Goal: Check status: Check status

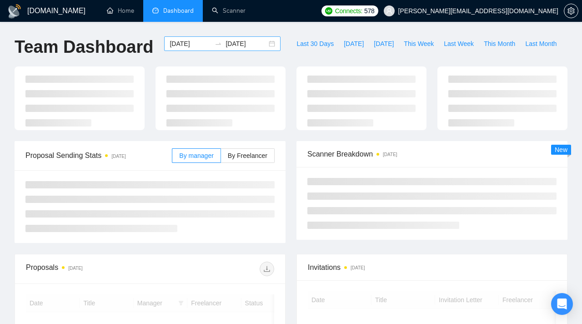
click at [199, 45] on input "[DATE]" at bounding box center [190, 44] width 41 height 10
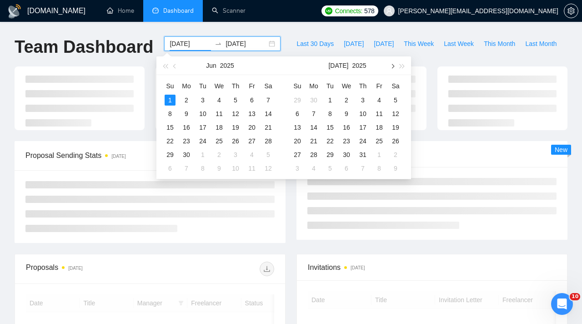
click at [394, 72] on button "button" at bounding box center [392, 65] width 10 height 18
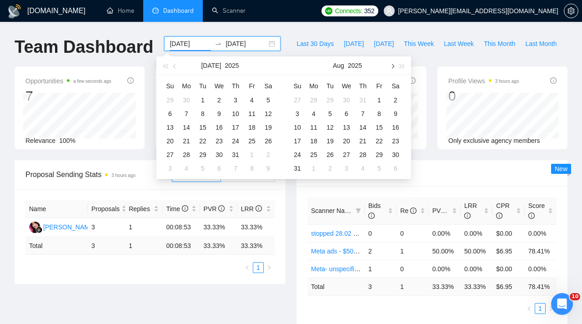
click at [394, 72] on button "button" at bounding box center [392, 65] width 10 height 18
type input "[DATE]"
click at [350, 145] on div "24" at bounding box center [346, 141] width 11 height 11
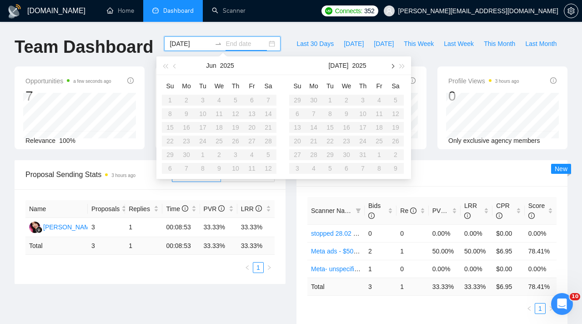
click at [392, 65] on span "button" at bounding box center [392, 66] width 5 height 5
type input "[DATE]"
click at [350, 141] on div "24" at bounding box center [346, 141] width 11 height 11
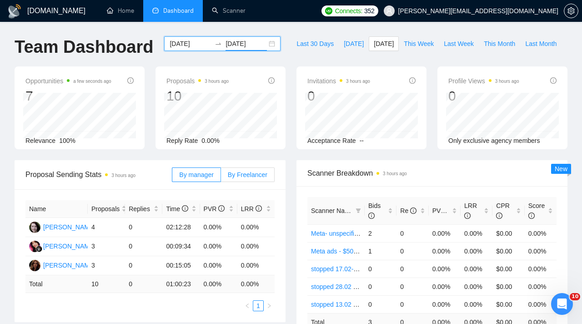
click at [245, 174] on span "By Freelancer" at bounding box center [248, 174] width 40 height 7
click at [221, 177] on input "By Freelancer" at bounding box center [221, 177] width 0 height 0
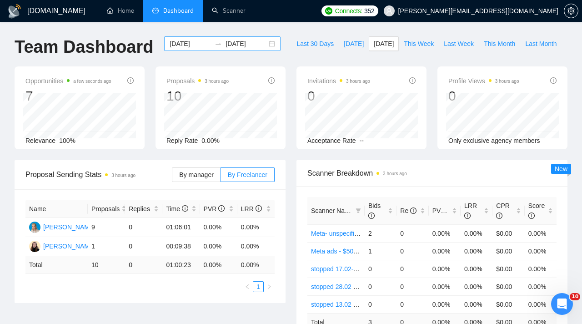
click at [201, 44] on input "[DATE]" at bounding box center [190, 44] width 41 height 10
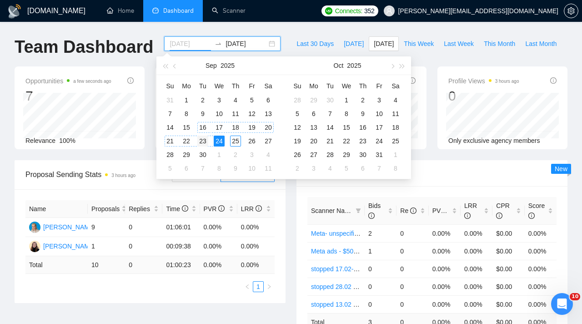
type input "[DATE]"
click at [202, 135] on td "23" at bounding box center [203, 141] width 16 height 14
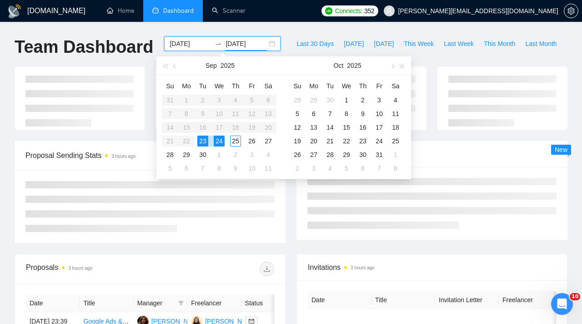
click at [202, 135] on td "23" at bounding box center [203, 141] width 16 height 14
type input "[DATE]"
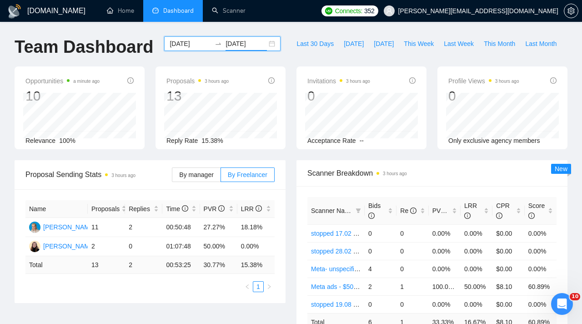
click at [199, 43] on input "[DATE]" at bounding box center [190, 44] width 41 height 10
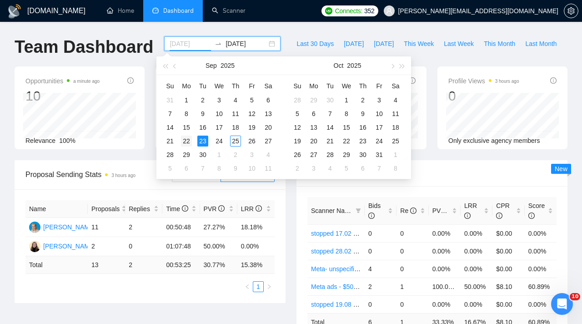
type input "[DATE]"
click at [184, 140] on div "22" at bounding box center [186, 141] width 11 height 11
type input "[DATE]"
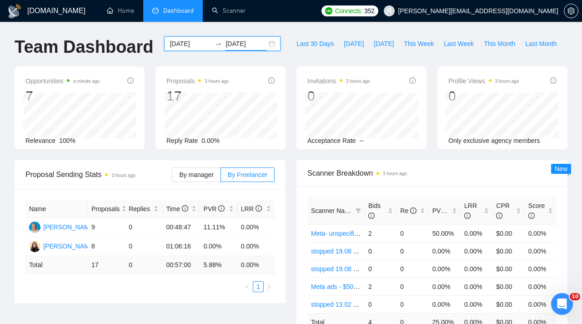
click at [201, 45] on input "[DATE]" at bounding box center [190, 44] width 41 height 10
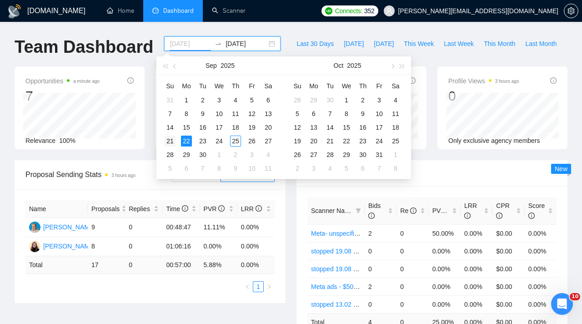
type input "[DATE]"
click at [173, 134] on td "21" at bounding box center [170, 141] width 16 height 14
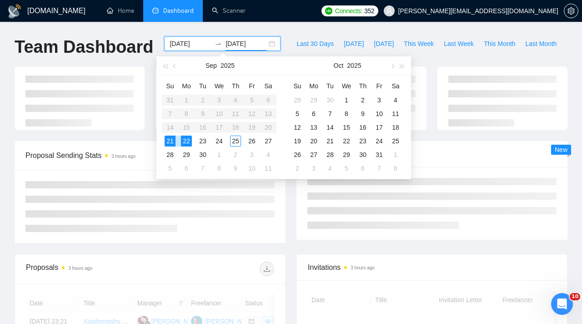
click at [173, 134] on td "21" at bounding box center [170, 141] width 16 height 14
type input "[DATE]"
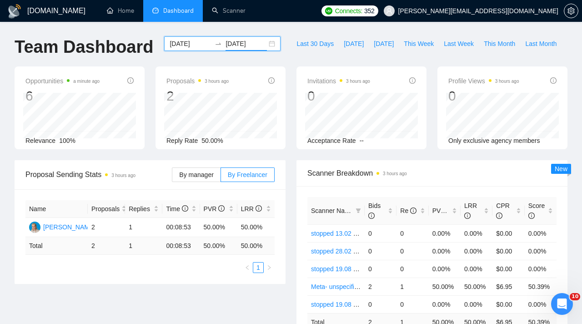
click at [196, 46] on input "[DATE]" at bounding box center [190, 44] width 41 height 10
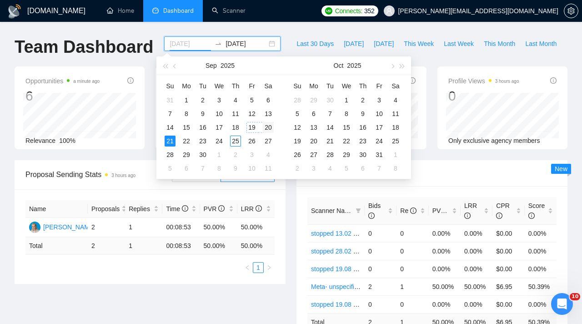
type input "[DATE]"
click at [271, 126] on div "20" at bounding box center [268, 127] width 11 height 11
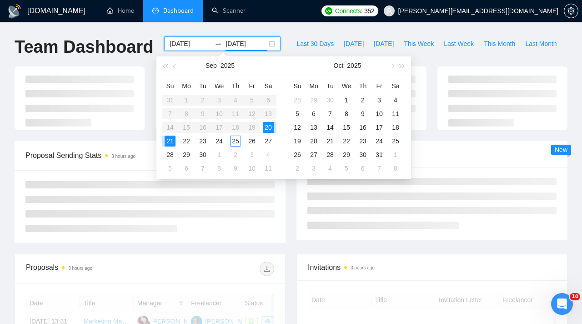
click at [271, 126] on div "20" at bounding box center [268, 127] width 11 height 11
type input "[DATE]"
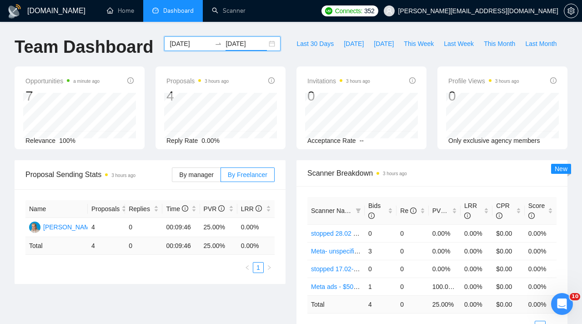
click at [201, 50] on div "[DATE] [DATE]" at bounding box center [222, 43] width 116 height 15
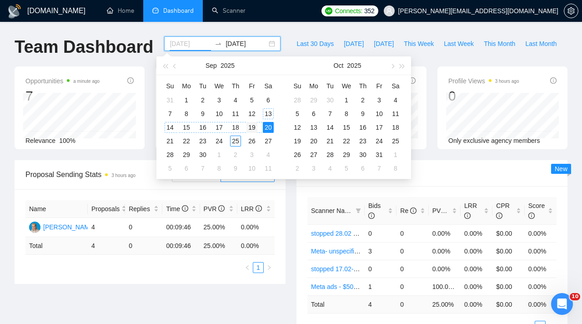
type input "[DATE]"
click at [251, 130] on div "19" at bounding box center [252, 127] width 11 height 11
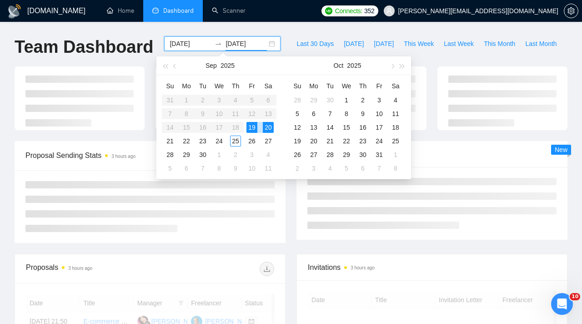
click at [251, 130] on div "19" at bounding box center [252, 127] width 11 height 11
type input "[DATE]"
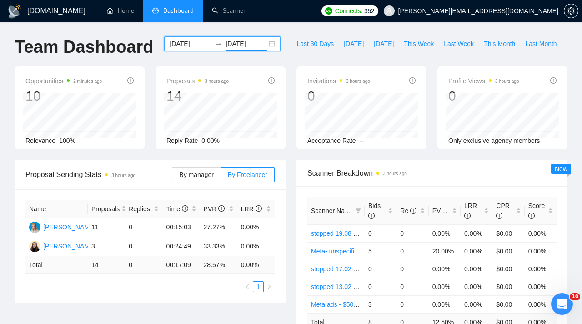
click at [199, 51] on div "[DATE] [DATE]" at bounding box center [222, 51] width 127 height 30
click at [198, 38] on div "[DATE] [DATE]" at bounding box center [222, 43] width 116 height 15
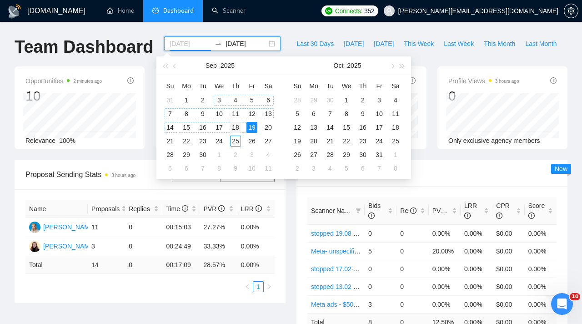
type input "[DATE]"
click at [238, 129] on div "18" at bounding box center [235, 127] width 11 height 11
type input "[DATE]"
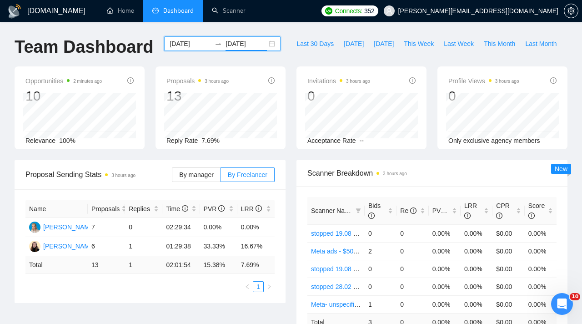
click at [198, 40] on input "[DATE]" at bounding box center [190, 44] width 41 height 10
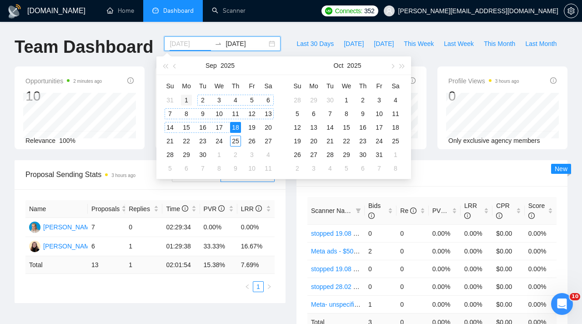
type input "[DATE]"
click at [185, 98] on div "1" at bounding box center [186, 100] width 11 height 11
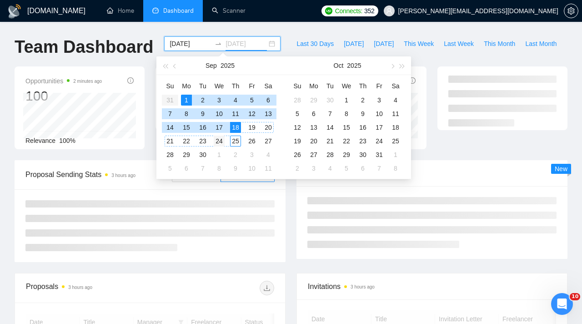
type input "[DATE]"
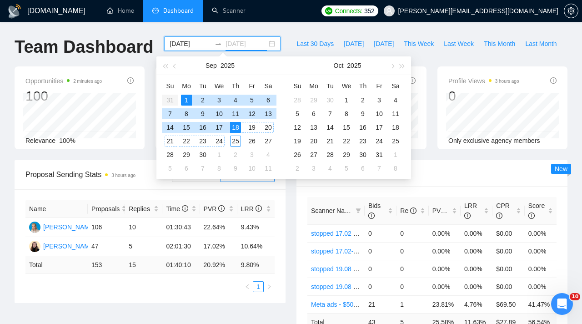
click at [222, 141] on div "24" at bounding box center [219, 141] width 11 height 11
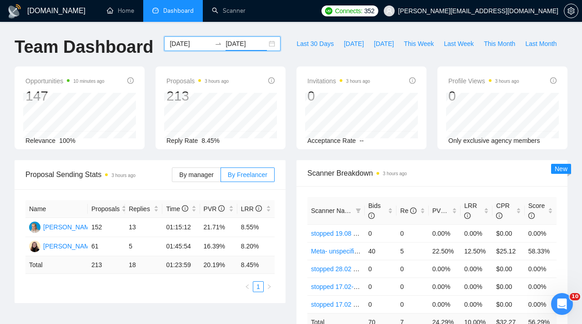
click at [195, 42] on input "[DATE]" at bounding box center [190, 44] width 41 height 10
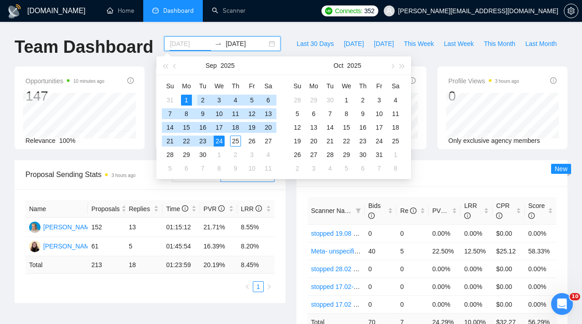
type input "[DATE]"
click at [188, 96] on div "1" at bounding box center [186, 100] width 11 height 11
type input "[DATE]"
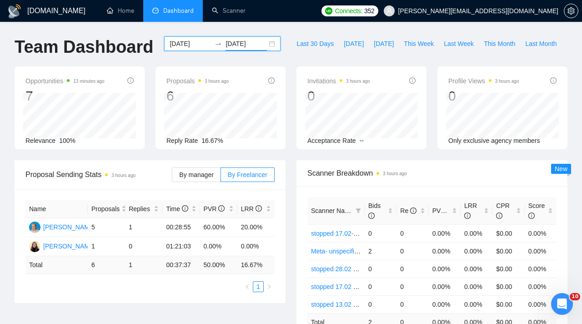
click at [215, 45] on icon "swap-right" at bounding box center [218, 43] width 7 height 7
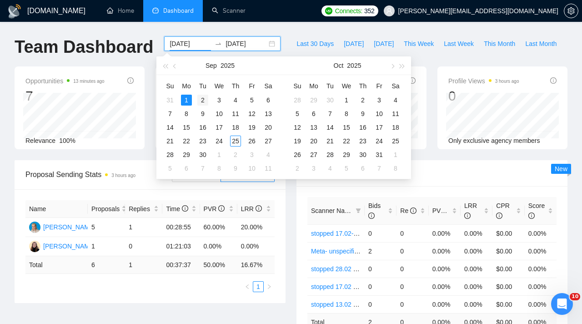
type input "[DATE]"
click at [202, 100] on div "2" at bounding box center [202, 100] width 11 height 11
type input "[DATE]"
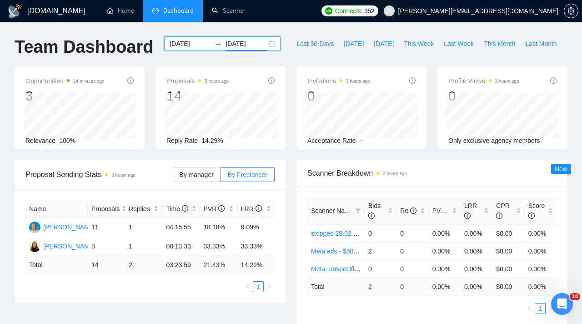
click at [201, 36] on div "[DATE] [DATE]" at bounding box center [222, 43] width 116 height 15
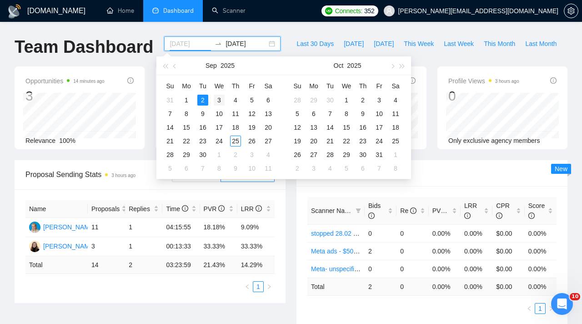
type input "[DATE]"
click at [215, 102] on div "3" at bounding box center [219, 100] width 11 height 11
type input "[DATE]"
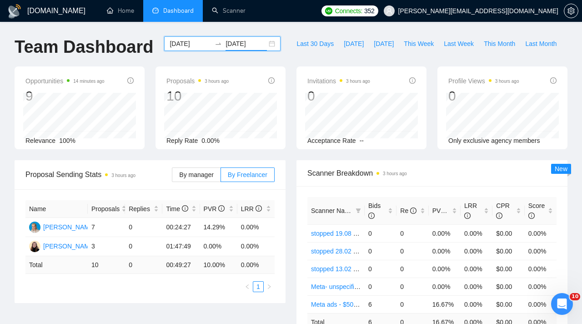
click at [198, 53] on div "[DATE] [DATE]" at bounding box center [222, 51] width 127 height 30
click at [199, 40] on input "[DATE]" at bounding box center [190, 44] width 41 height 10
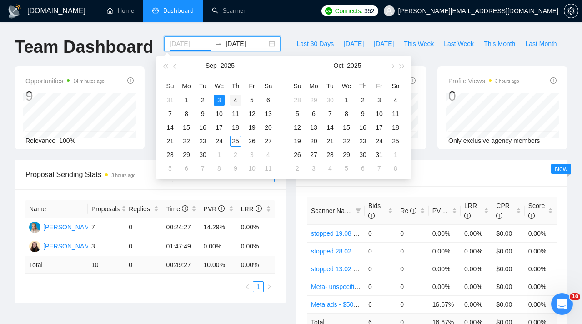
type input "[DATE]"
click at [237, 99] on div "4" at bounding box center [235, 100] width 11 height 11
type input "[DATE]"
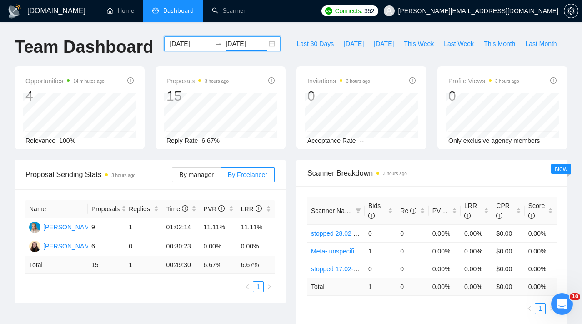
click at [189, 48] on input "[DATE]" at bounding box center [190, 44] width 41 height 10
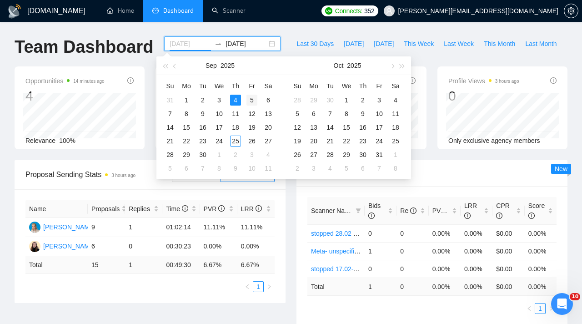
type input "[DATE]"
click at [254, 102] on div "5" at bounding box center [252, 100] width 11 height 11
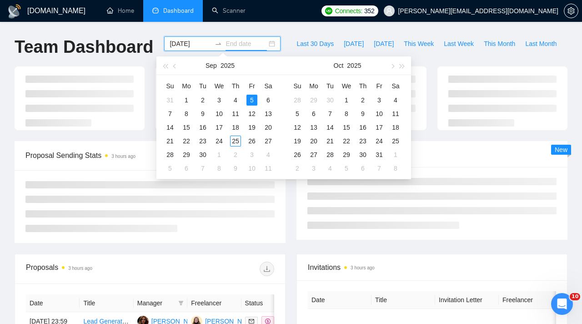
type input "[DATE]"
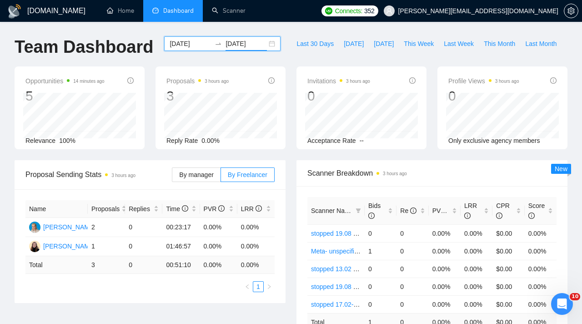
click at [201, 39] on input "[DATE]" at bounding box center [190, 44] width 41 height 10
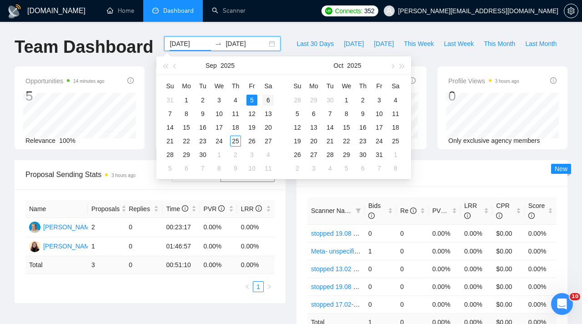
type input "[DATE]"
click at [268, 101] on div "6" at bounding box center [268, 100] width 11 height 11
type input "[DATE]"
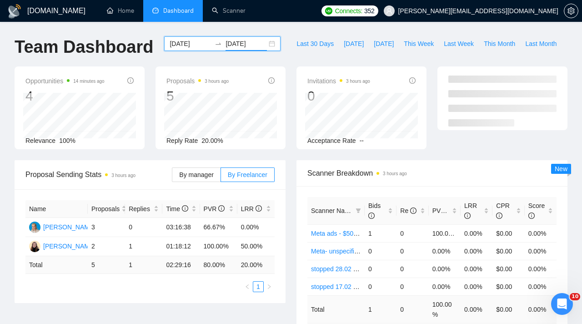
click at [200, 43] on input "[DATE]" at bounding box center [190, 44] width 41 height 10
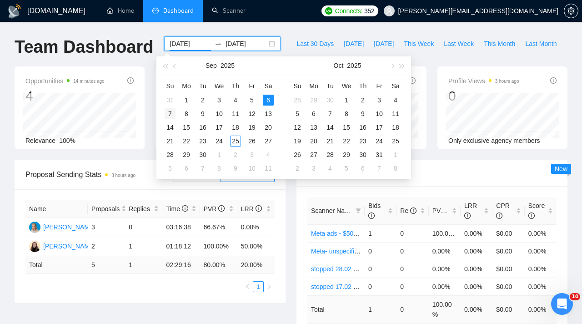
type input "[DATE]"
click at [169, 113] on div "7" at bounding box center [170, 113] width 11 height 11
type input "[DATE]"
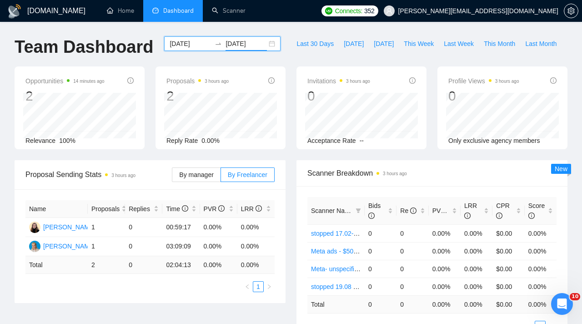
click at [201, 35] on div "[DOMAIN_NAME] Home Dashboard Scanner Connects: 352 [EMAIL_ADDRESS][DOMAIN_NAME]…" at bounding box center [291, 288] width 582 height 577
click at [197, 42] on input "[DATE]" at bounding box center [190, 44] width 41 height 10
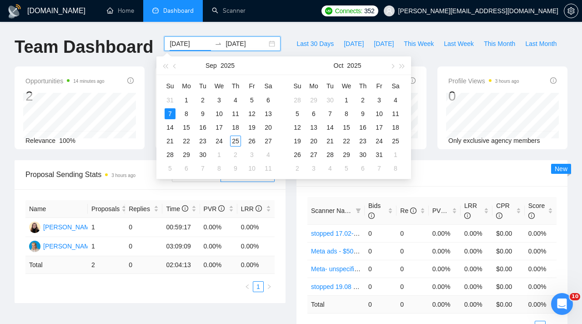
click at [132, 167] on div "Proposal Sending Stats 3 hours ago" at bounding box center [98, 175] width 146 height 26
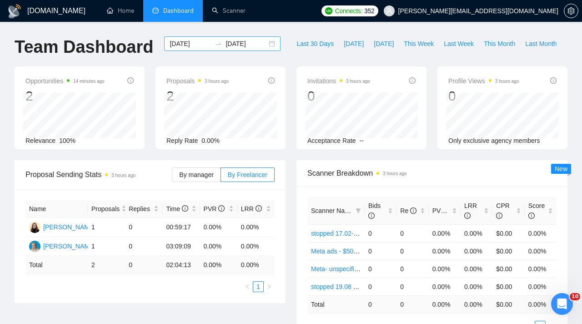
click at [195, 39] on input "[DATE]" at bounding box center [190, 44] width 41 height 10
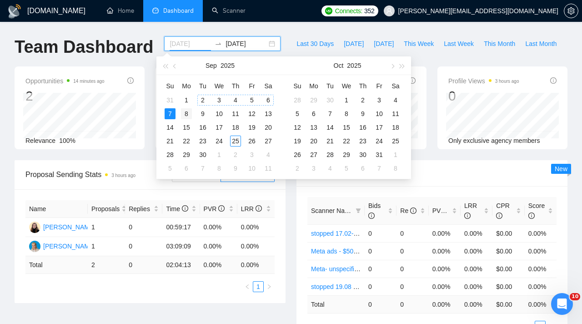
type input "[DATE]"
click at [193, 114] on td "8" at bounding box center [186, 114] width 16 height 14
type input "[DATE]"
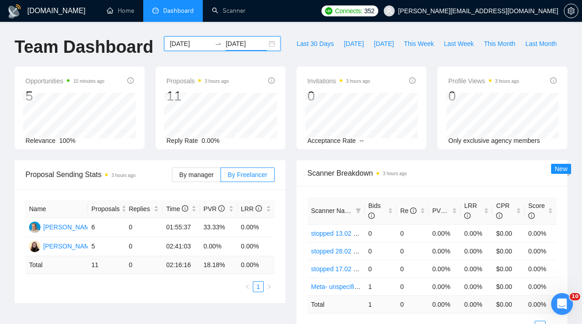
click at [191, 43] on input "[DATE]" at bounding box center [190, 44] width 41 height 10
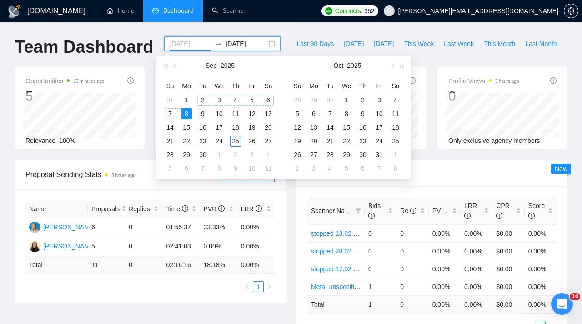
type input "[DATE]"
click at [206, 107] on td "9" at bounding box center [203, 114] width 16 height 14
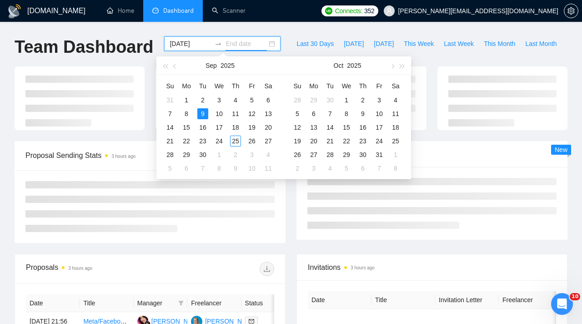
type input "[DATE]"
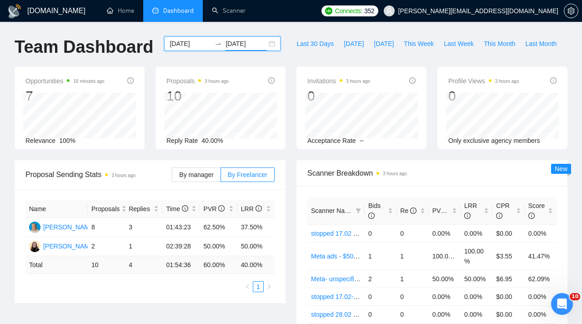
click at [194, 45] on input "[DATE]" at bounding box center [190, 44] width 41 height 10
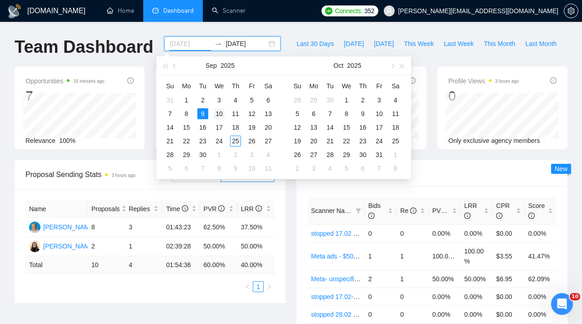
type input "[DATE]"
click at [221, 110] on div "10" at bounding box center [219, 113] width 11 height 11
type input "[DATE]"
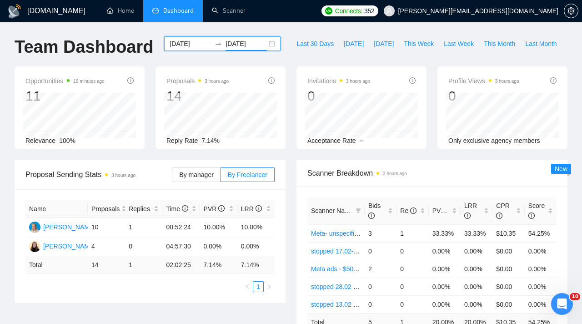
click at [203, 47] on input "[DATE]" at bounding box center [190, 44] width 41 height 10
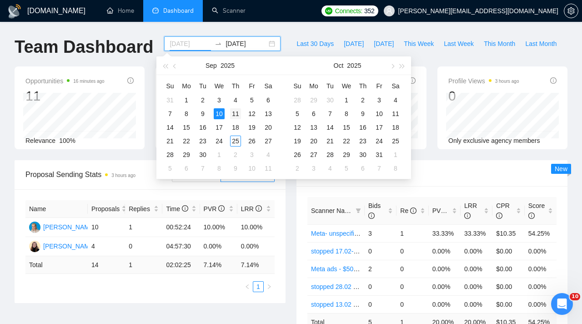
type input "[DATE]"
click at [239, 113] on div "11" at bounding box center [235, 113] width 11 height 11
type input "[DATE]"
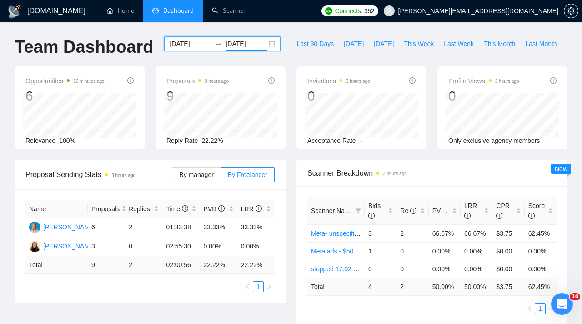
click at [192, 46] on input "[DATE]" at bounding box center [190, 44] width 41 height 10
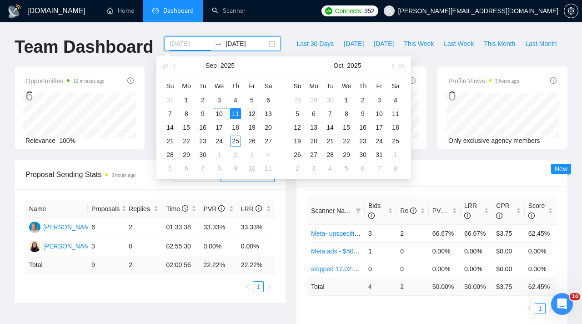
type input "[DATE]"
click at [249, 110] on div "12" at bounding box center [252, 113] width 11 height 11
type input "[DATE]"
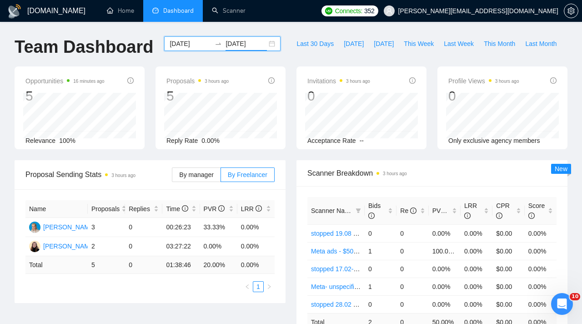
click at [197, 43] on input "[DATE]" at bounding box center [190, 44] width 41 height 10
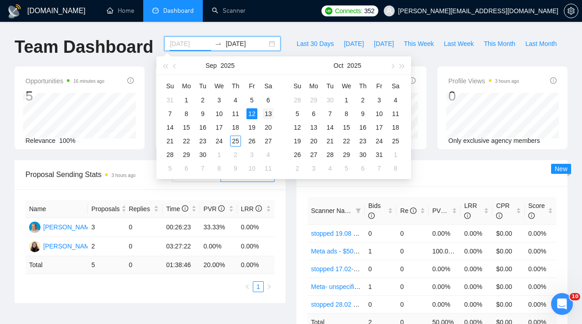
type input "[DATE]"
click at [271, 114] on div "13" at bounding box center [268, 113] width 11 height 11
type input "[DATE]"
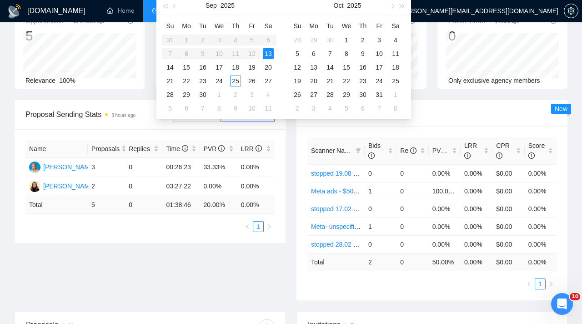
scroll to position [63, 0]
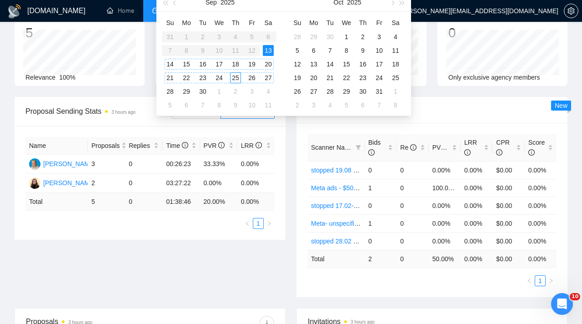
type input "[DATE]"
click at [267, 49] on div "13" at bounding box center [268, 50] width 11 height 11
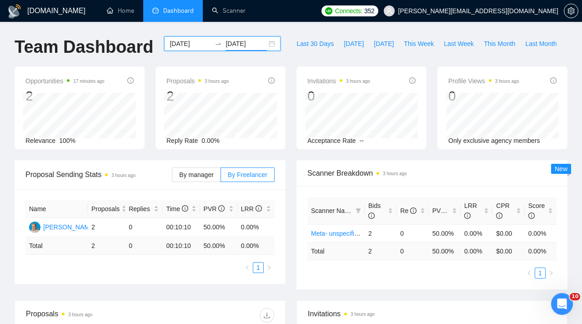
click at [196, 44] on input "[DATE]" at bounding box center [190, 44] width 41 height 10
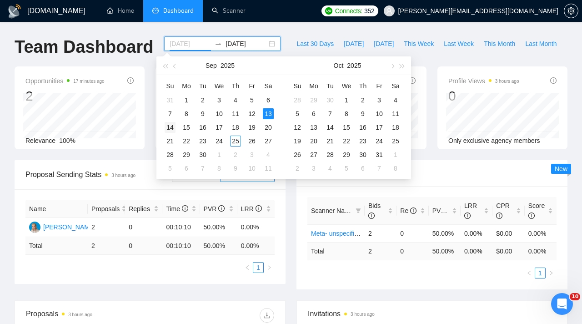
type input "[DATE]"
click at [168, 121] on td "14" at bounding box center [170, 128] width 16 height 14
type input "[DATE]"
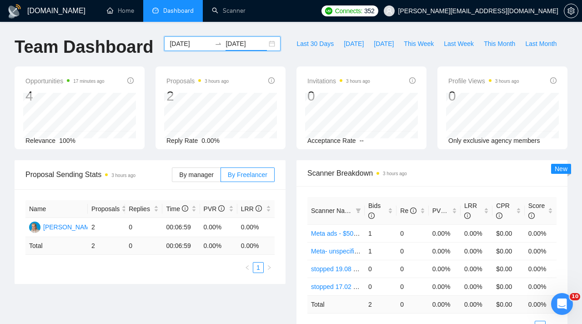
click at [201, 42] on input "[DATE]" at bounding box center [190, 44] width 41 height 10
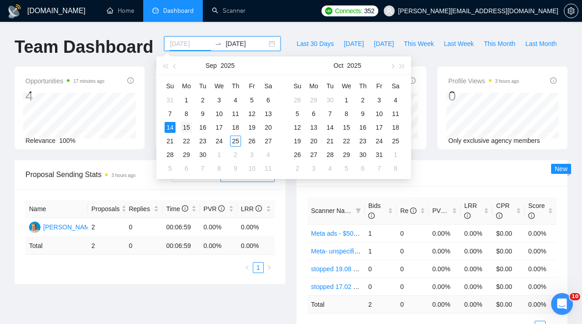
type input "[DATE]"
click at [189, 124] on div "15" at bounding box center [186, 127] width 11 height 11
type input "[DATE]"
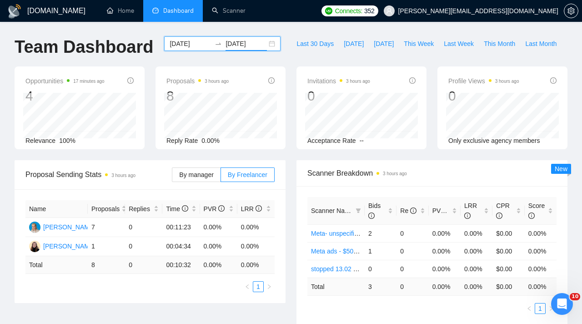
click at [197, 49] on div "[DATE] [DATE]" at bounding box center [222, 43] width 116 height 15
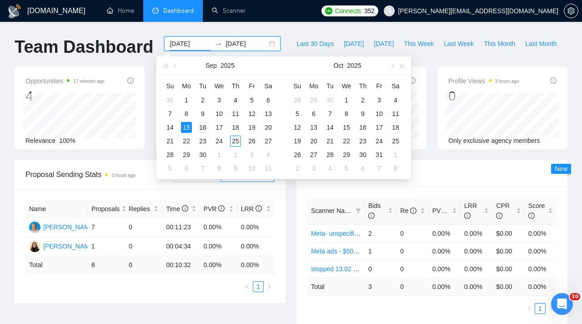
type input "[DATE]"
click at [205, 124] on div "16" at bounding box center [202, 127] width 11 height 11
type input "[DATE]"
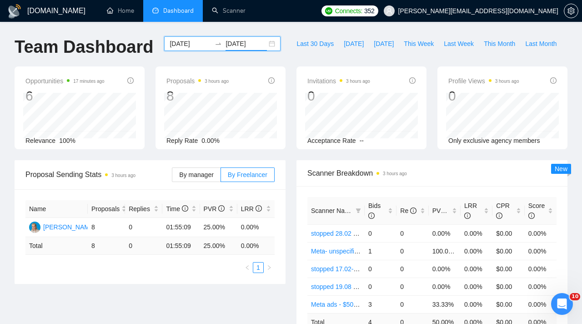
click at [185, 41] on input "[DATE]" at bounding box center [190, 44] width 41 height 10
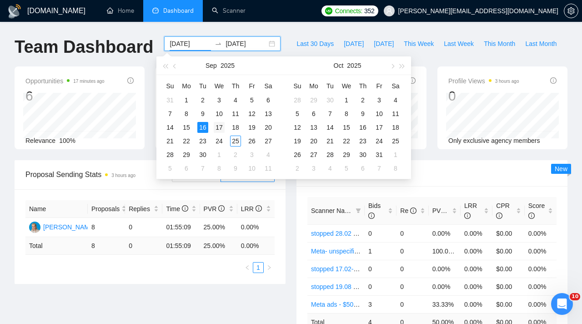
type input "[DATE]"
click at [216, 128] on div "17" at bounding box center [219, 127] width 11 height 11
type input "[DATE]"
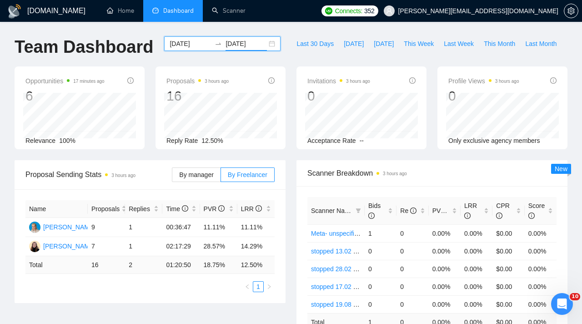
click at [202, 41] on input "[DATE]" at bounding box center [190, 44] width 41 height 10
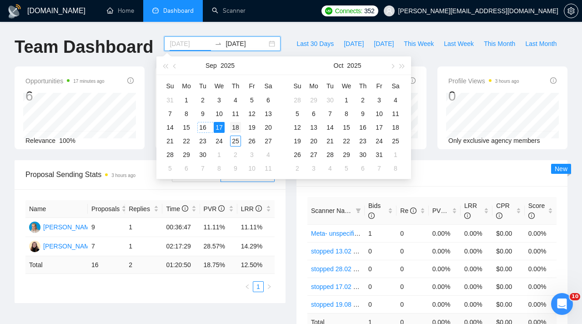
type input "[DATE]"
click at [239, 131] on div "18" at bounding box center [235, 127] width 11 height 11
type input "[DATE]"
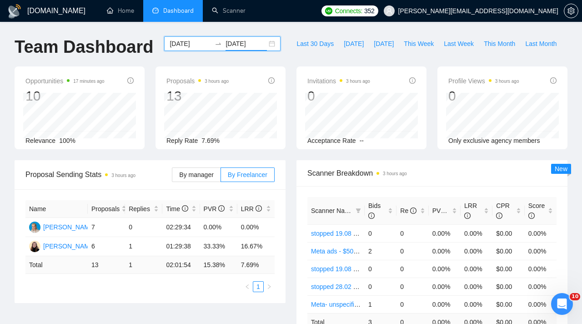
click at [193, 44] on input "[DATE]" at bounding box center [190, 44] width 41 height 10
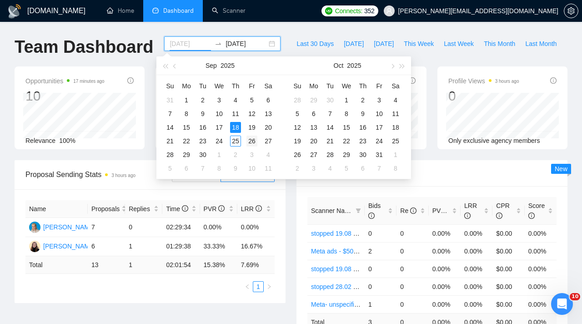
type input "[DATE]"
click at [257, 134] on td "26" at bounding box center [252, 141] width 16 height 14
type input "[DATE]"
click at [237, 145] on table "Su Mo Tu We Th Fr Sa 31 1 2 3 4 5 6 7 8 9 10 11 12 13 14 15 16 17 18 19 20 21 2…" at bounding box center [219, 127] width 115 height 96
type input "[DATE]"
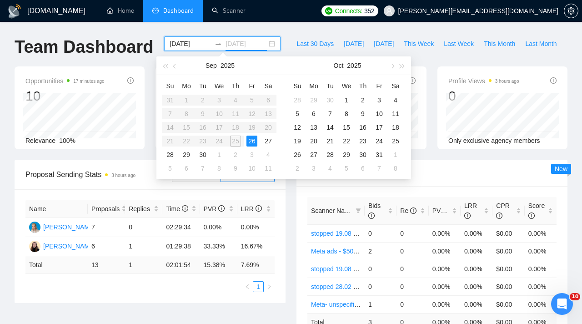
click at [253, 139] on div "26" at bounding box center [252, 141] width 11 height 11
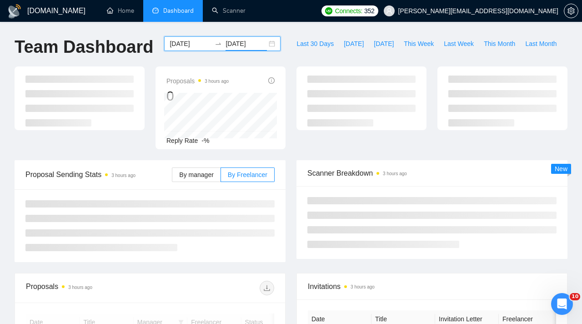
click at [197, 37] on div "[DATE] [DATE]" at bounding box center [222, 43] width 116 height 15
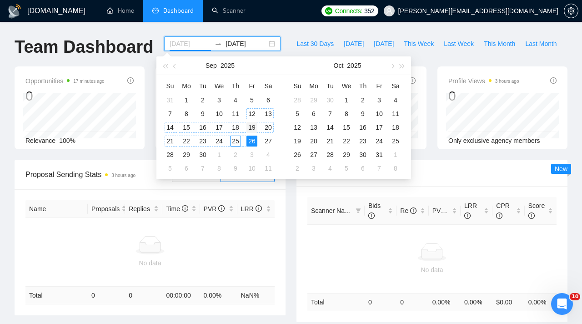
type input "[DATE]"
click at [250, 127] on div "19" at bounding box center [252, 127] width 11 height 11
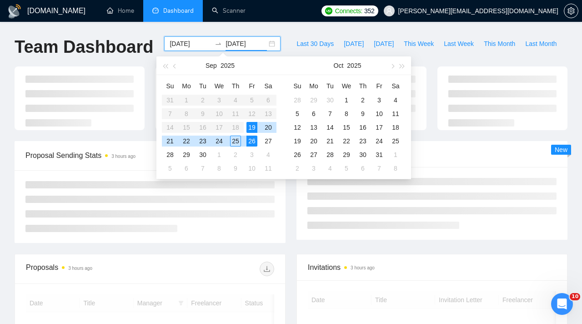
click at [250, 127] on div "19" at bounding box center [252, 127] width 11 height 11
type input "[DATE]"
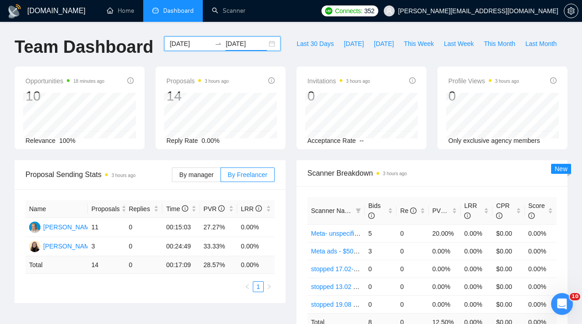
click at [196, 44] on input "[DATE]" at bounding box center [190, 44] width 41 height 10
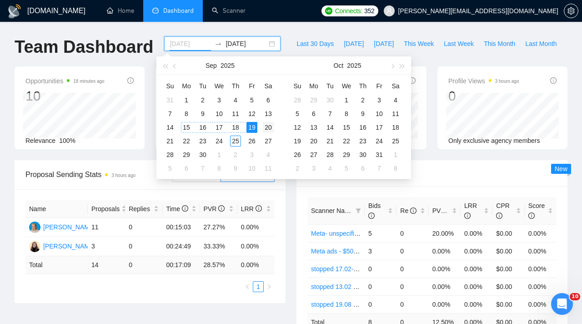
type input "[DATE]"
click at [268, 122] on div "20" at bounding box center [268, 127] width 11 height 11
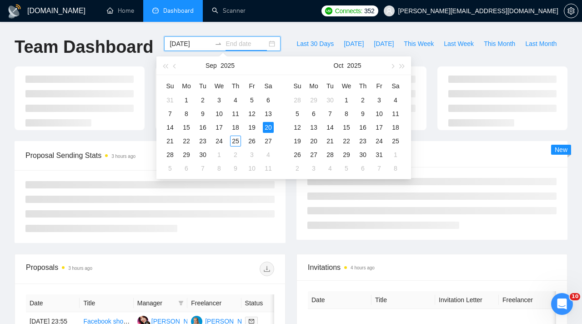
type input "[DATE]"
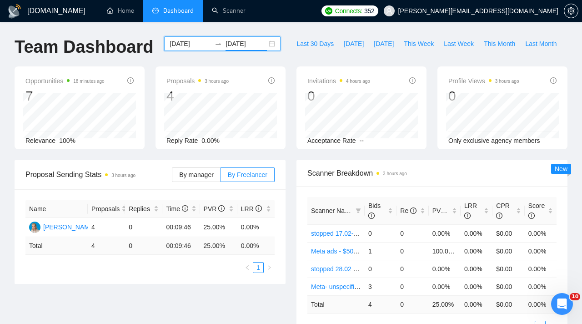
click at [188, 35] on div "[DOMAIN_NAME] Home Dashboard Scanner Connects: 352 [EMAIL_ADDRESS][DOMAIN_NAME]…" at bounding box center [291, 299] width 582 height 599
click at [189, 41] on input "[DATE]" at bounding box center [190, 44] width 41 height 10
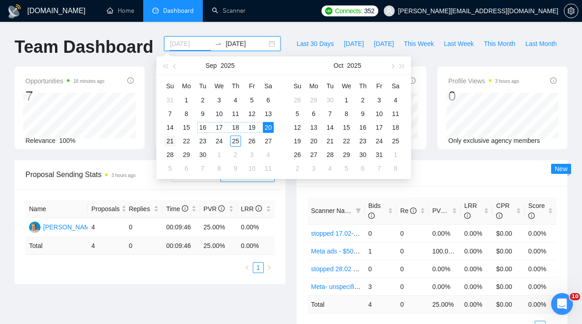
type input "[DATE]"
click at [170, 138] on div "21" at bounding box center [170, 141] width 11 height 11
type input "[DATE]"
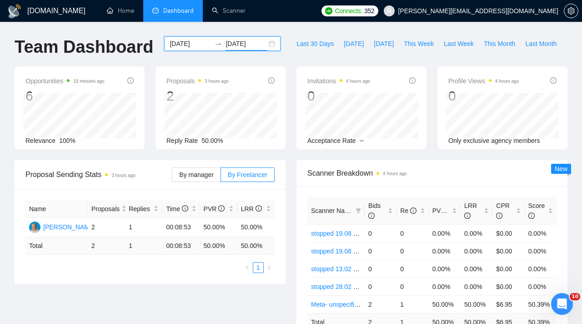
click at [211, 40] on div at bounding box center [218, 43] width 15 height 7
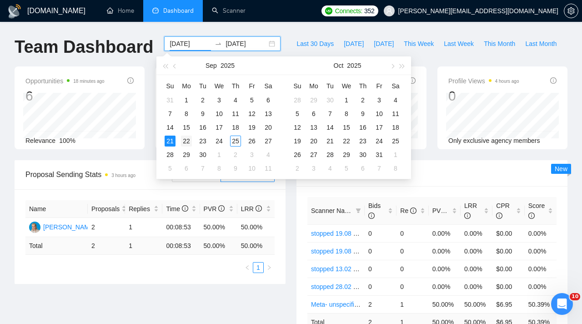
type input "[DATE]"
click at [192, 143] on td "22" at bounding box center [186, 141] width 16 height 14
type input "[DATE]"
